Goal: Information Seeking & Learning: Learn about a topic

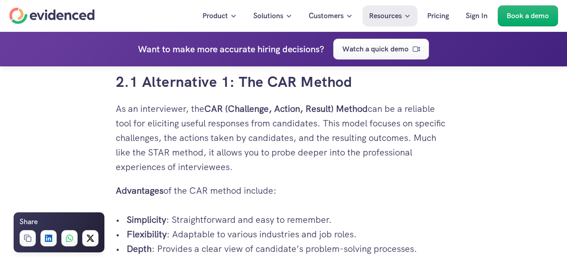
scroll to position [1544, 0]
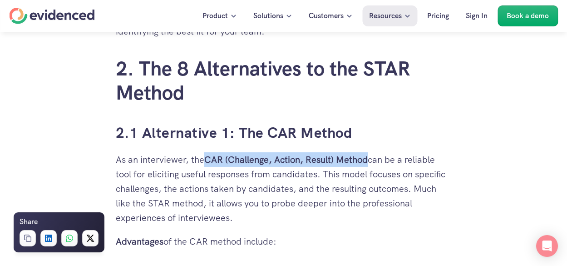
drag, startPoint x: 205, startPoint y: 158, endPoint x: 369, endPoint y: 160, distance: 163.9
click at [369, 160] on p "As an interviewer, the CAR (Challenge, Action, Result) Method can be a reliable…" at bounding box center [284, 188] width 336 height 73
copy strong "CAR (Challenge, Action, Result) Method"
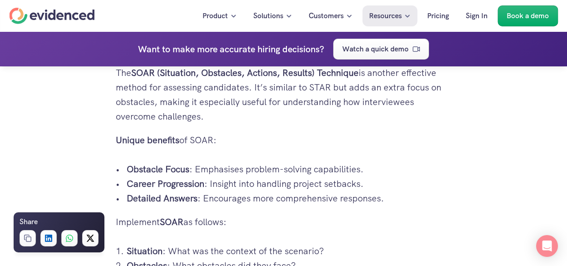
scroll to position [1907, 0]
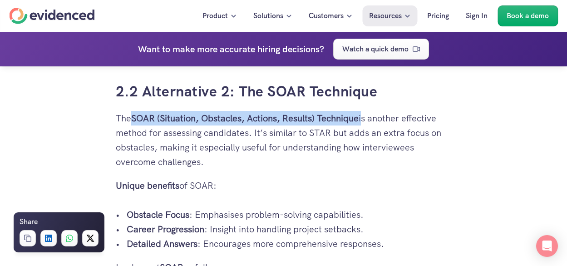
drag, startPoint x: 135, startPoint y: 118, endPoint x: 364, endPoint y: 125, distance: 228.5
click at [364, 125] on p "The SOAR (Situation, Obstacles, Actions, Results) Technique is another effectiv…" at bounding box center [284, 140] width 336 height 58
copy p "SOAR (Situation, Obstacles, Actions, Results) Technique"
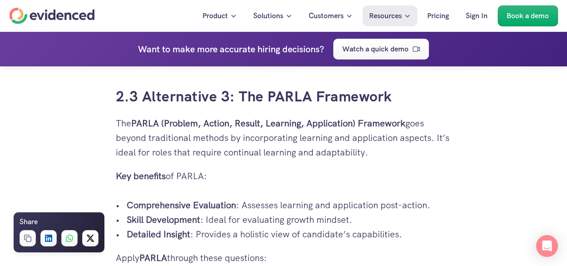
scroll to position [2225, 0]
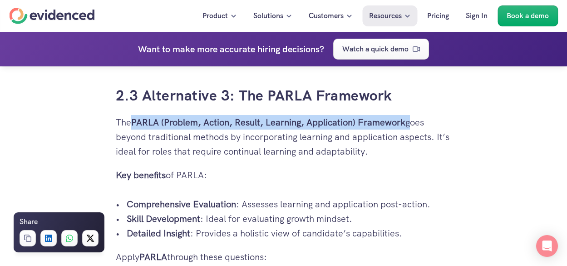
drag, startPoint x: 133, startPoint y: 122, endPoint x: 409, endPoint y: 122, distance: 275.1
click at [409, 122] on p "The PARLA (Problem, Action, Result, Learning, Application) Framework goes beyon…" at bounding box center [284, 137] width 336 height 44
copy p "PARLA (Problem, Action, Result, Learning, Application) Framework"
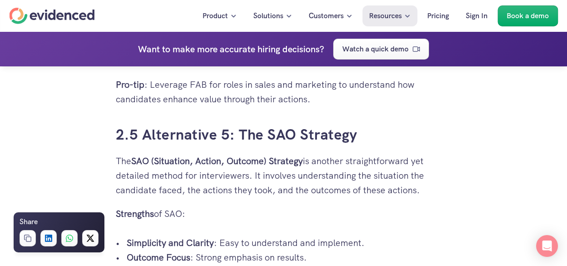
scroll to position [2860, 0]
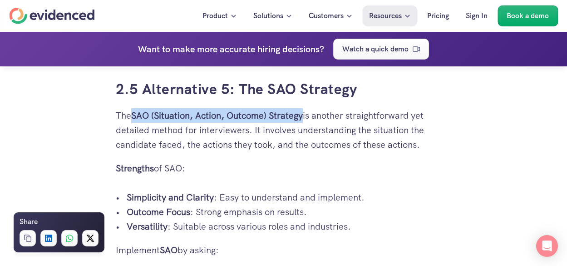
drag, startPoint x: 135, startPoint y: 116, endPoint x: 306, endPoint y: 116, distance: 171.2
click at [306, 116] on p "The SAO (Situation, Action, Outcome) Strategy is another straightforward yet de…" at bounding box center [284, 130] width 336 height 44
copy strong "SAO (Situation, Action, Outcome) Strategy"
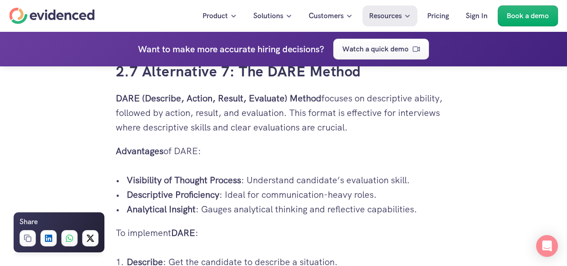
scroll to position [3496, 0]
